Goal: Task Accomplishment & Management: Use online tool/utility

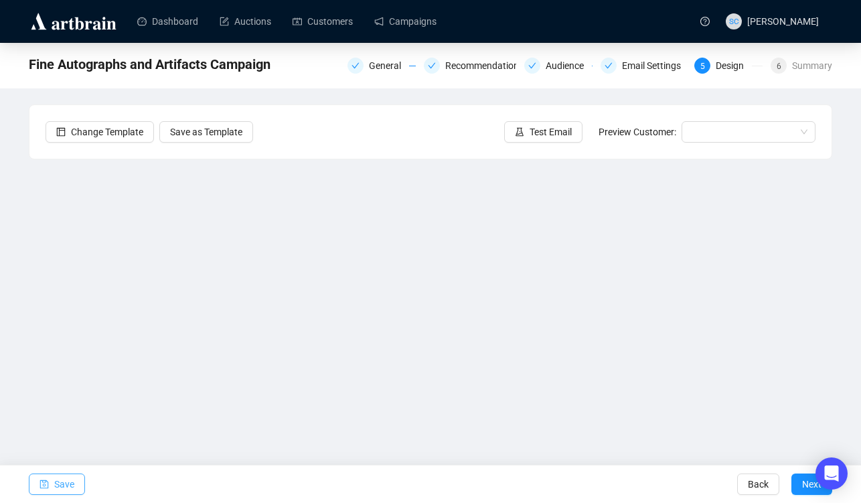
click at [35, 484] on button "Save" at bounding box center [57, 483] width 56 height 21
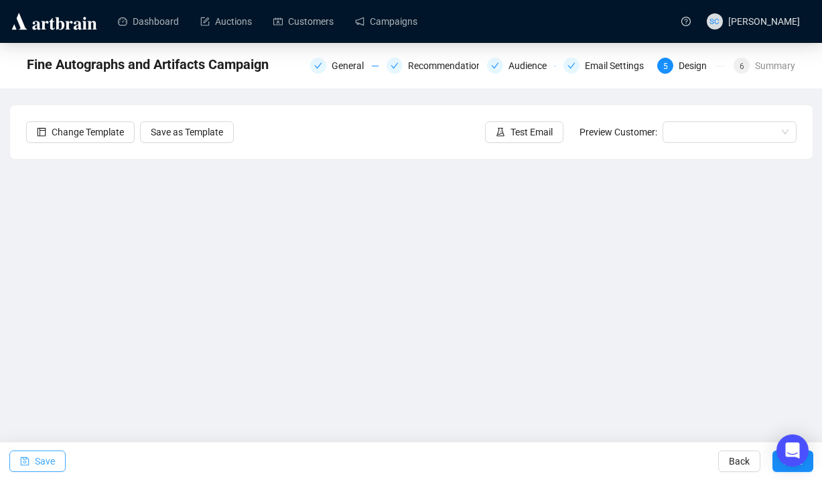
click at [15, 467] on button "Save" at bounding box center [37, 460] width 56 height 21
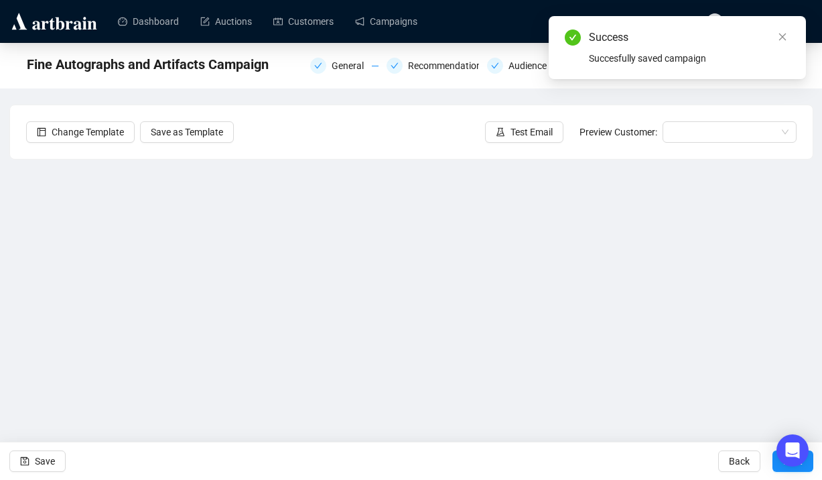
click at [497, 143] on div "Change Template Save as Template Test Email Preview Customer:" at bounding box center [411, 132] width 802 height 54
click at [500, 132] on button "Test Email" at bounding box center [524, 131] width 78 height 21
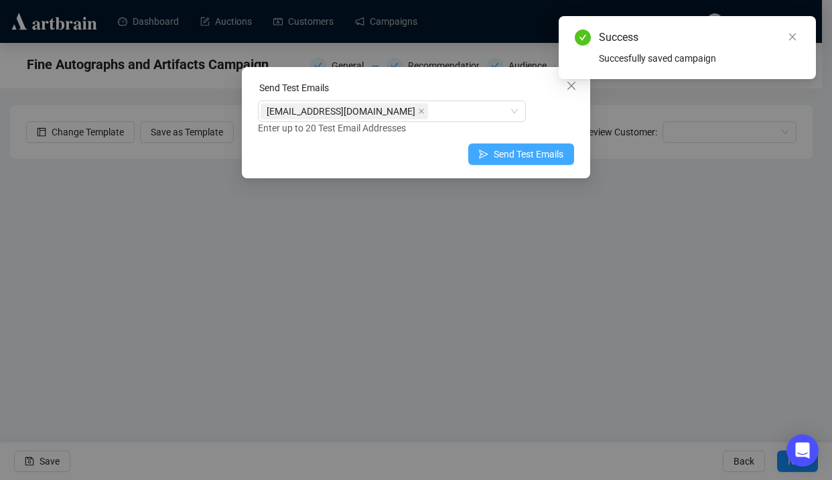
click at [552, 160] on span "Send Test Emails" at bounding box center [529, 154] width 70 height 15
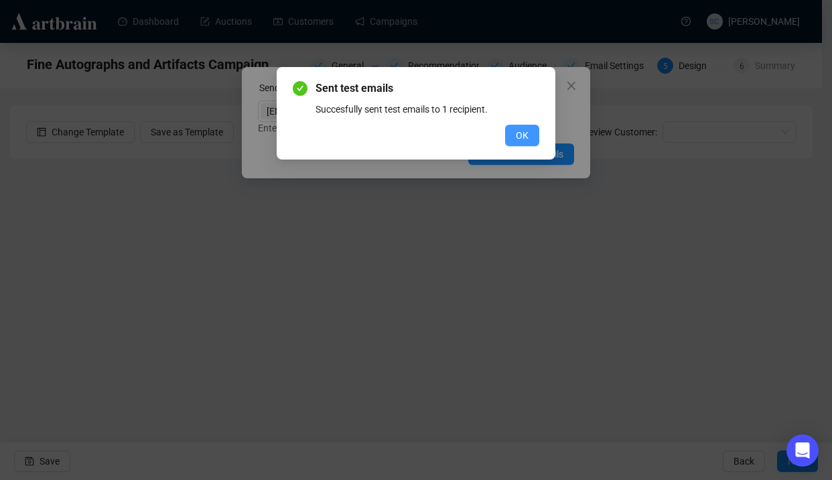
click at [528, 133] on span "OK" at bounding box center [522, 135] width 13 height 15
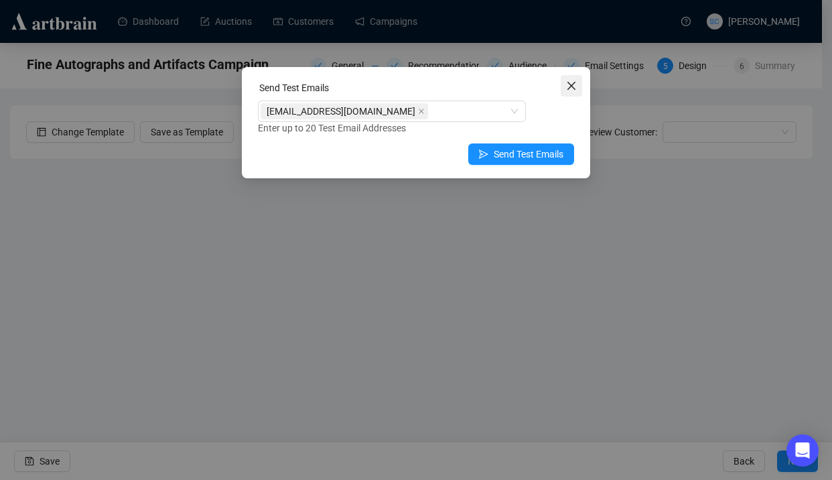
click at [573, 86] on icon "close" at bounding box center [571, 85] width 11 height 11
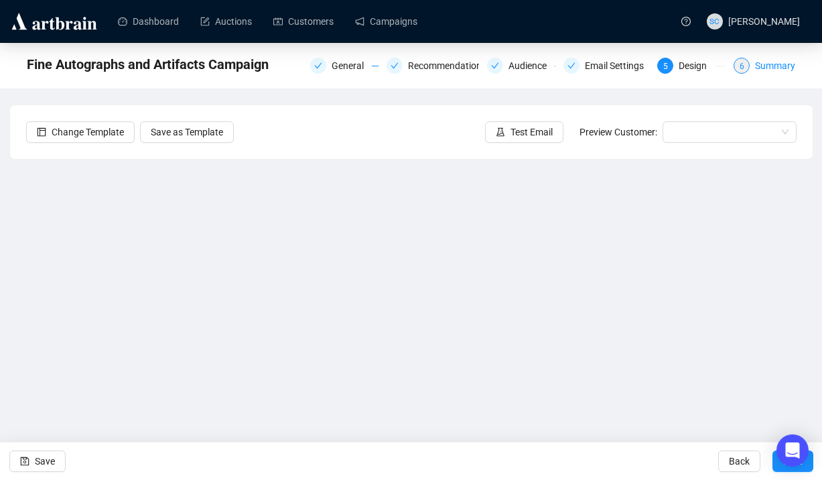
click at [757, 58] on div "Summary" at bounding box center [775, 66] width 40 height 16
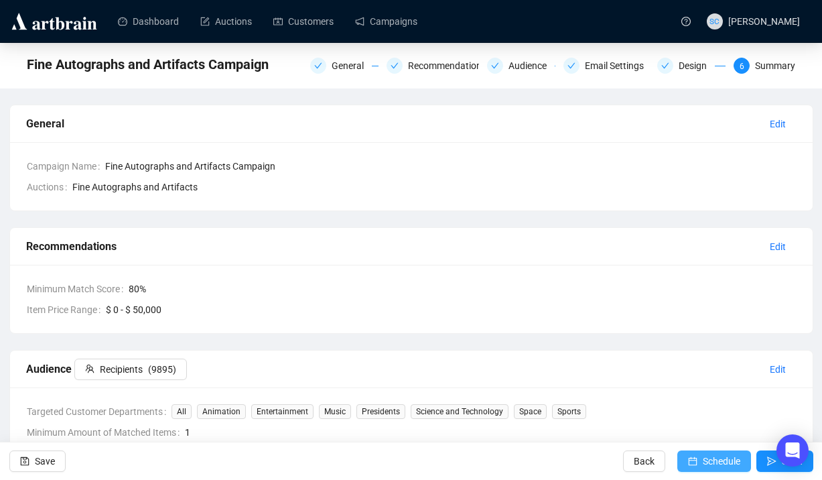
click at [703, 456] on span "Schedule" at bounding box center [722, 461] width 38 height 38
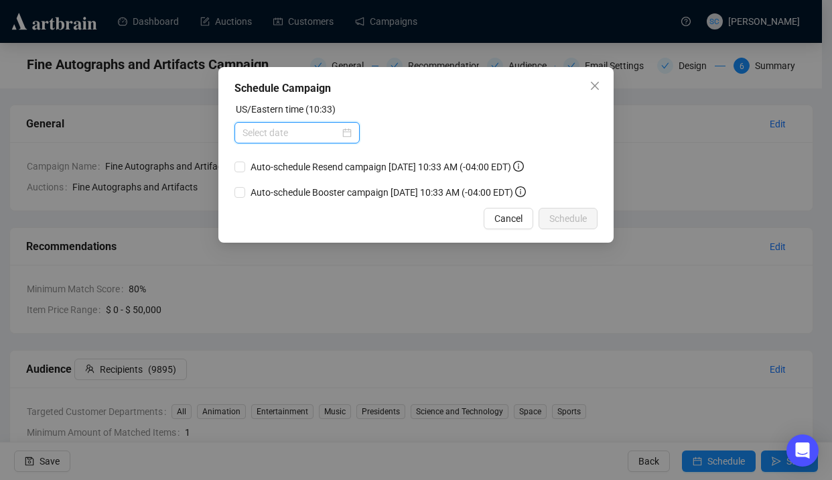
click at [271, 133] on input at bounding box center [290, 132] width 97 height 15
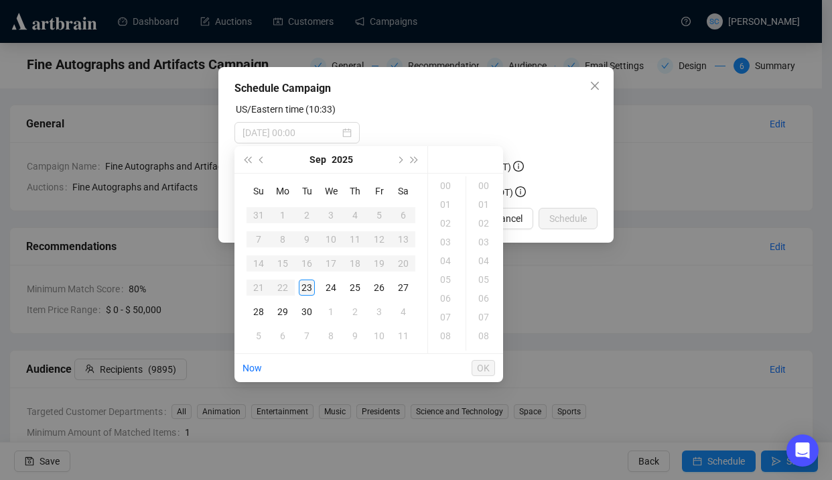
click at [307, 283] on div "23" at bounding box center [307, 287] width 16 height 16
click at [445, 242] on div "14" at bounding box center [447, 241] width 32 height 19
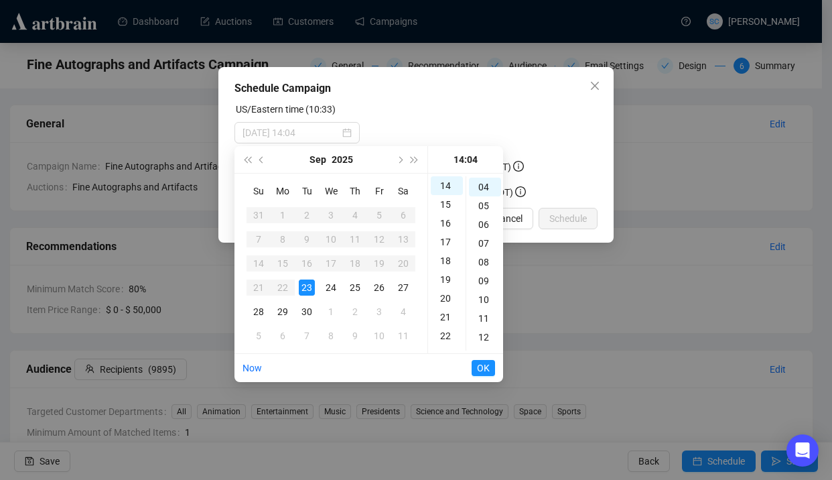
scroll to position [263, 0]
click at [485, 207] on div "05" at bounding box center [485, 204] width 32 height 19
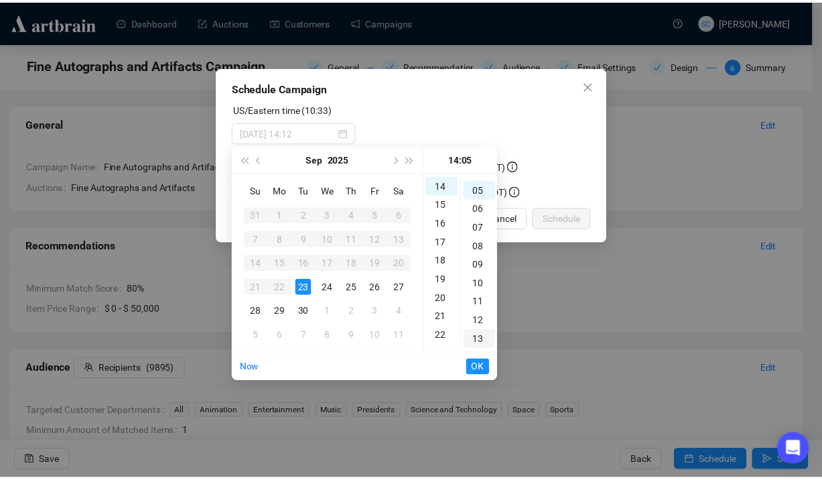
scroll to position [94, 0]
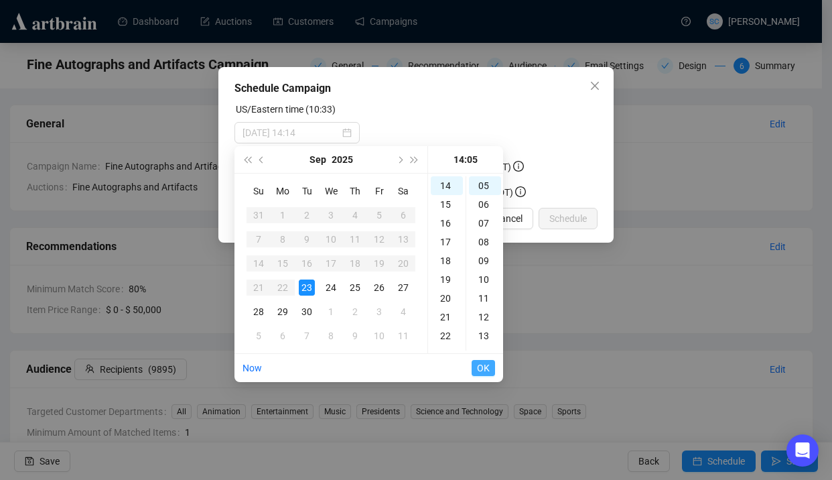
type input "[DATE] 14:05"
click at [486, 365] on span "OK" at bounding box center [483, 367] width 13 height 25
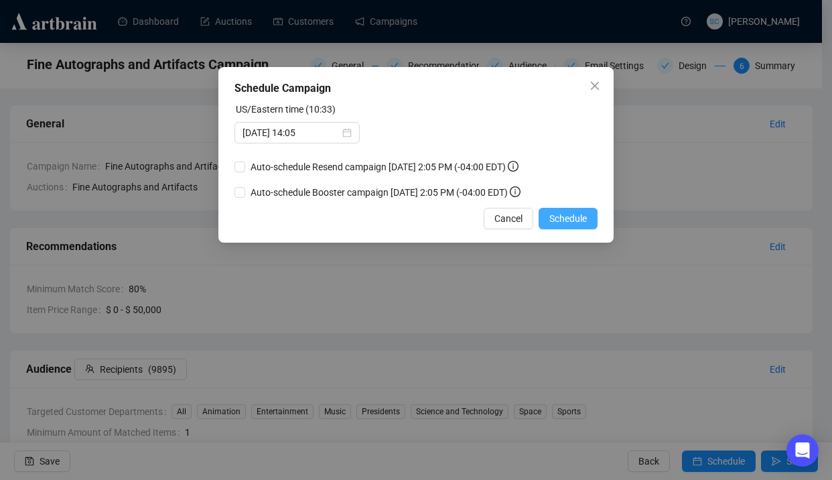
click at [571, 226] on span "Schedule" at bounding box center [568, 218] width 38 height 15
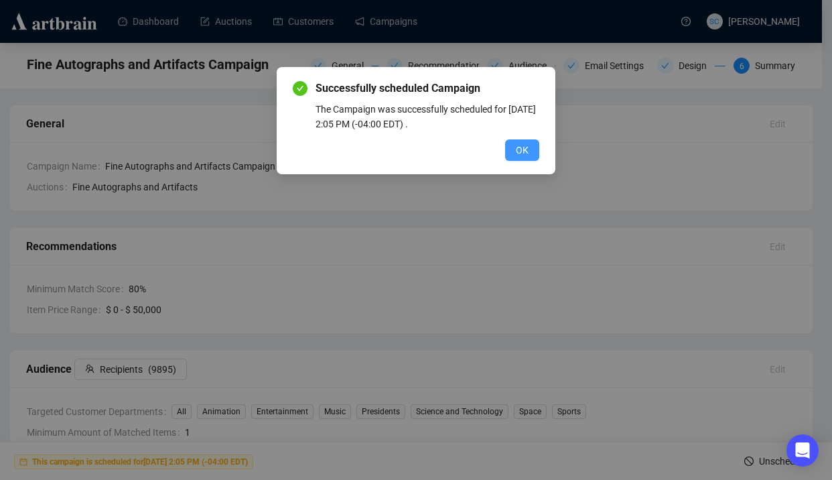
click at [522, 150] on span "OK" at bounding box center [522, 150] width 13 height 15
